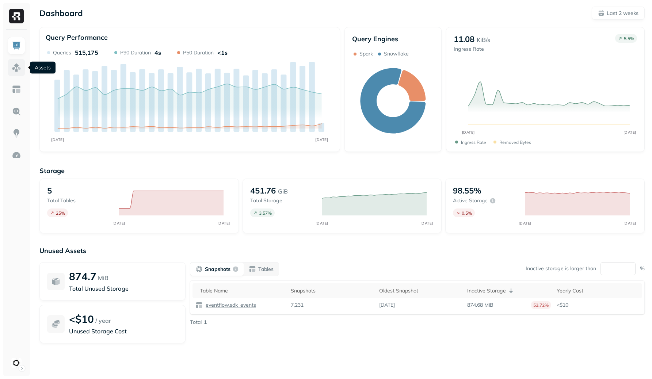
click at [18, 66] on img at bounding box center [16, 67] width 9 height 9
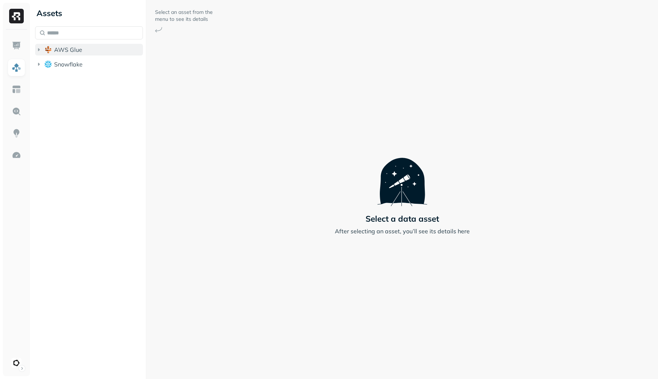
click at [73, 49] on span "AWS Glue" at bounding box center [68, 49] width 28 height 7
click at [83, 63] on span "eventflow" at bounding box center [74, 63] width 27 height 7
click at [83, 73] on button "Tables ( 5 )" at bounding box center [97, 78] width 94 height 12
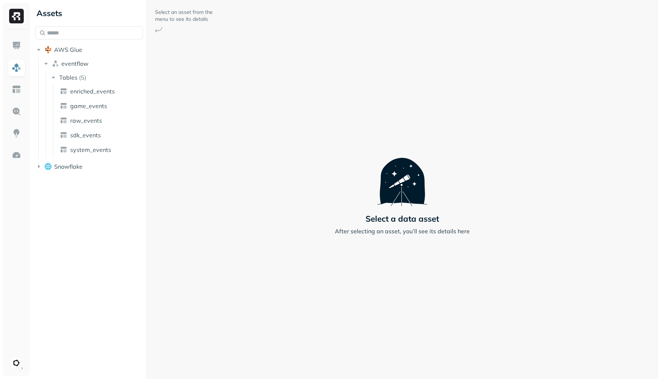
click at [99, 99] on ul "enriched_events game_events raw_events sdk_events system_events" at bounding box center [98, 121] width 91 height 73
click at [99, 89] on span "enriched_events" at bounding box center [92, 91] width 45 height 7
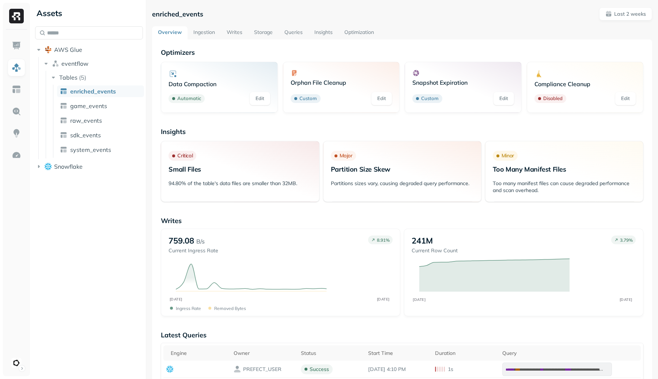
click at [240, 30] on link "Writes" at bounding box center [234, 32] width 27 height 13
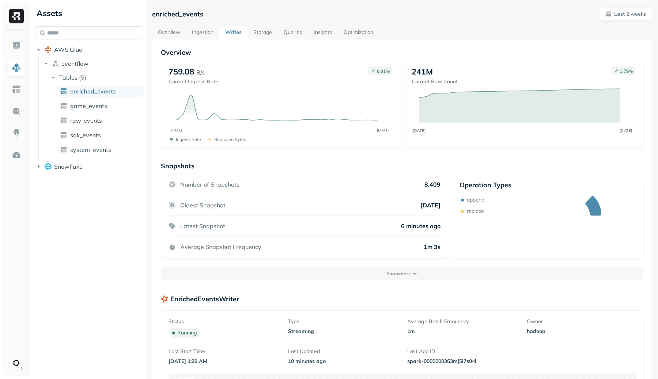
scroll to position [122, 0]
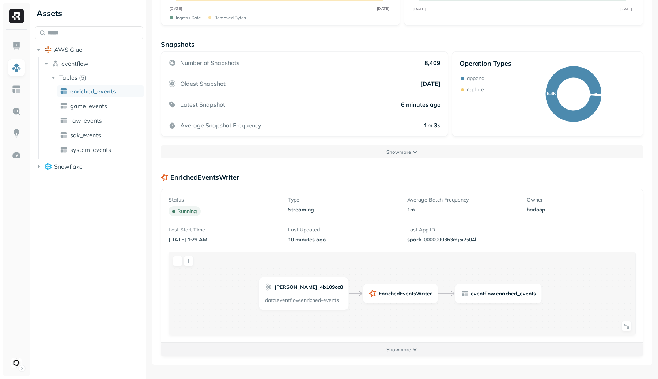
click at [405, 353] on p "Show more" at bounding box center [398, 349] width 24 height 7
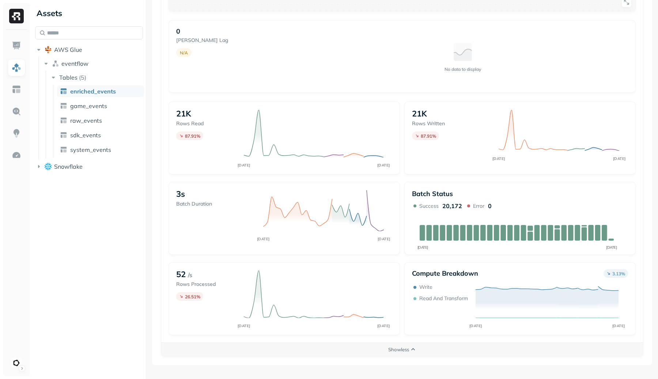
scroll to position [465, 0]
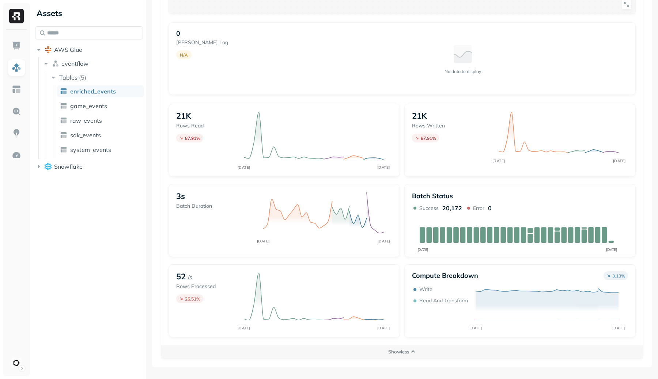
click at [267, 50] on div "0 Kafka lag N/A" at bounding box center [233, 46] width 115 height 35
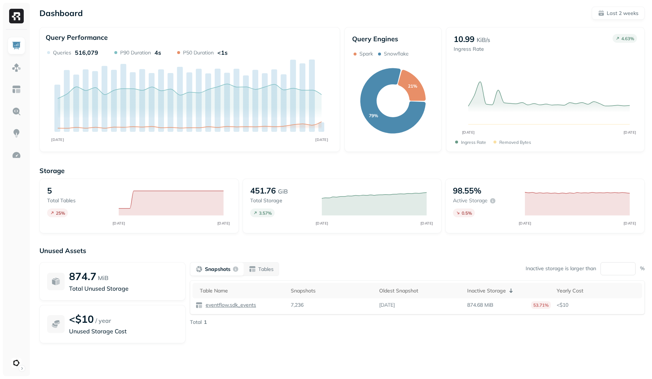
click at [107, 302] on div "874.7 MiB Total Unused Storage <$10 / year Unused Storage Cost" at bounding box center [112, 302] width 146 height 81
click at [62, 281] on div at bounding box center [56, 282] width 18 height 18
click at [100, 326] on div "<$10 / year Unused Storage Cost" at bounding box center [123, 324] width 109 height 23
click at [104, 330] on p "Unused Storage Cost" at bounding box center [123, 331] width 109 height 9
